Goal: Task Accomplishment & Management: Use online tool/utility

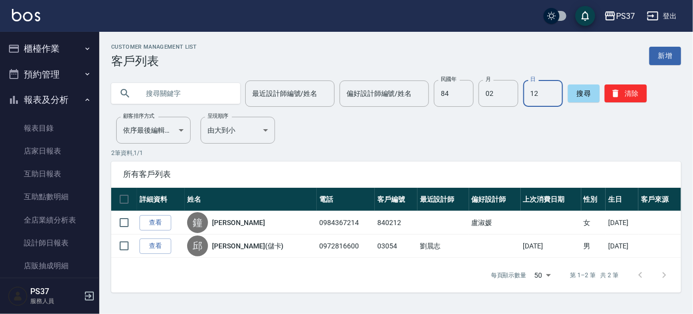
scroll to position [135, 0]
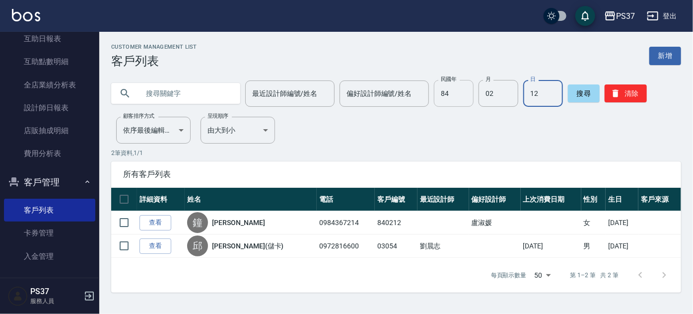
click at [465, 87] on input "84" at bounding box center [454, 93] width 40 height 27
type input "66"
type input "3"
type input "12"
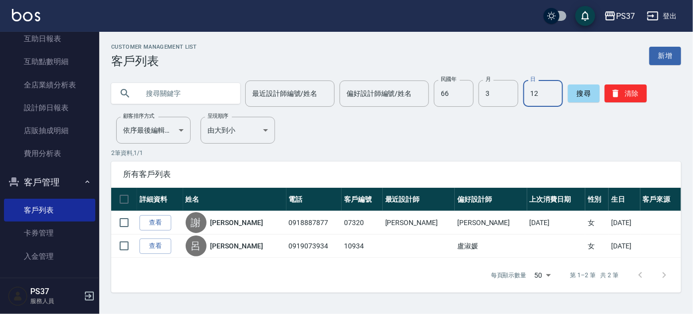
click at [455, 132] on div "Customer Management List 客戶列表 新增 最近設計師編號/姓名 最近設計師編號/姓名 偏好設計師編號/姓名 偏好設計師編號/姓名 民國…" at bounding box center [396, 168] width 594 height 249
click at [630, 95] on button "清除" at bounding box center [626, 93] width 42 height 18
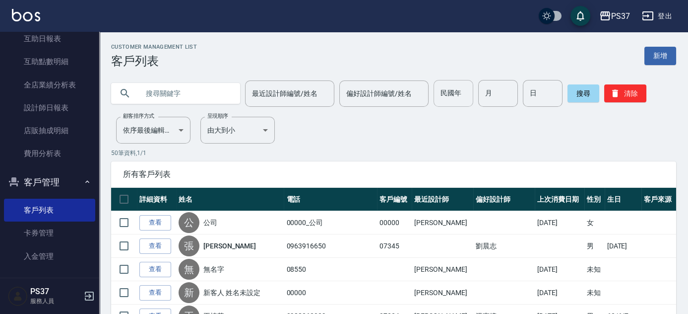
click at [451, 97] on input "民國年" at bounding box center [454, 93] width 40 height 27
type input "92"
type input "8"
type input "12"
